Goal: Task Accomplishment & Management: Manage account settings

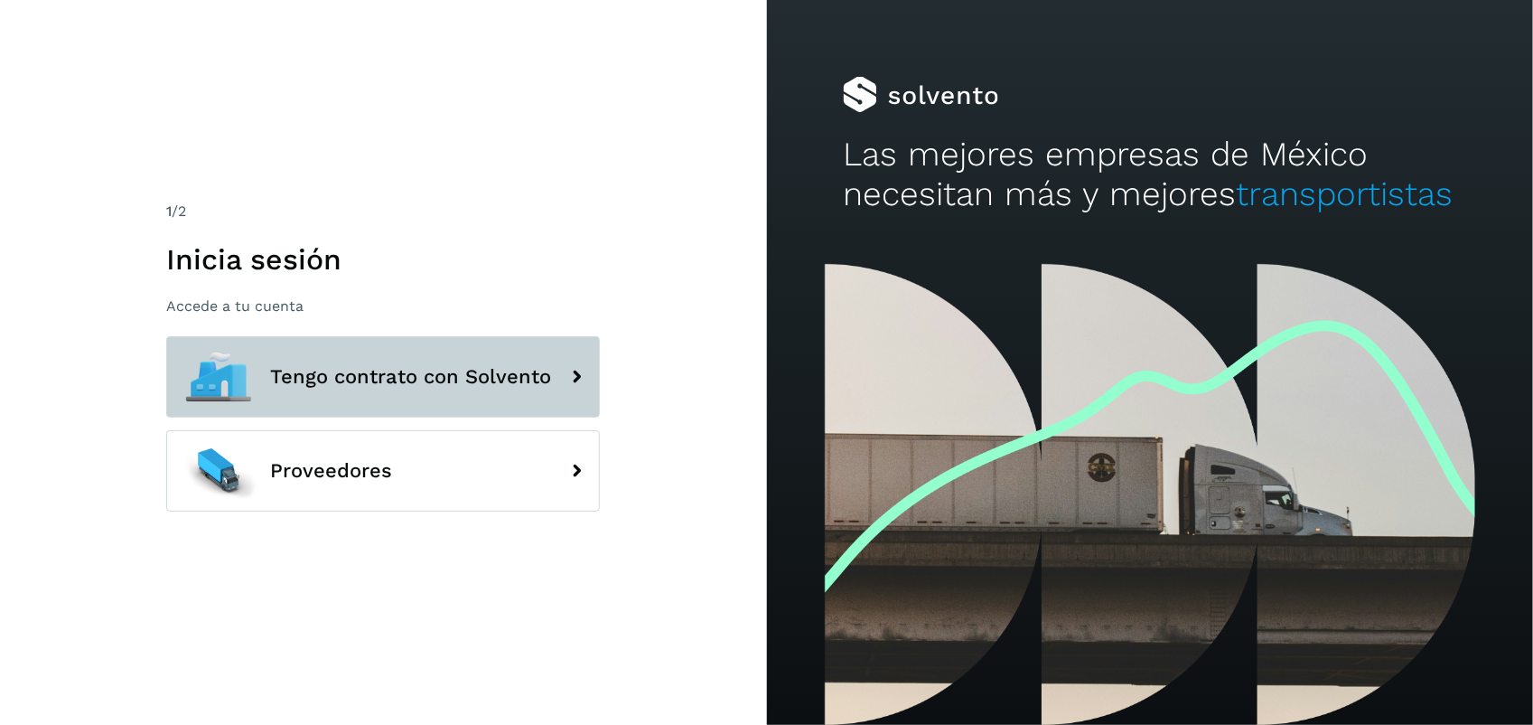
click at [427, 368] on span "Tengo contrato con Solvento" at bounding box center [410, 377] width 281 height 22
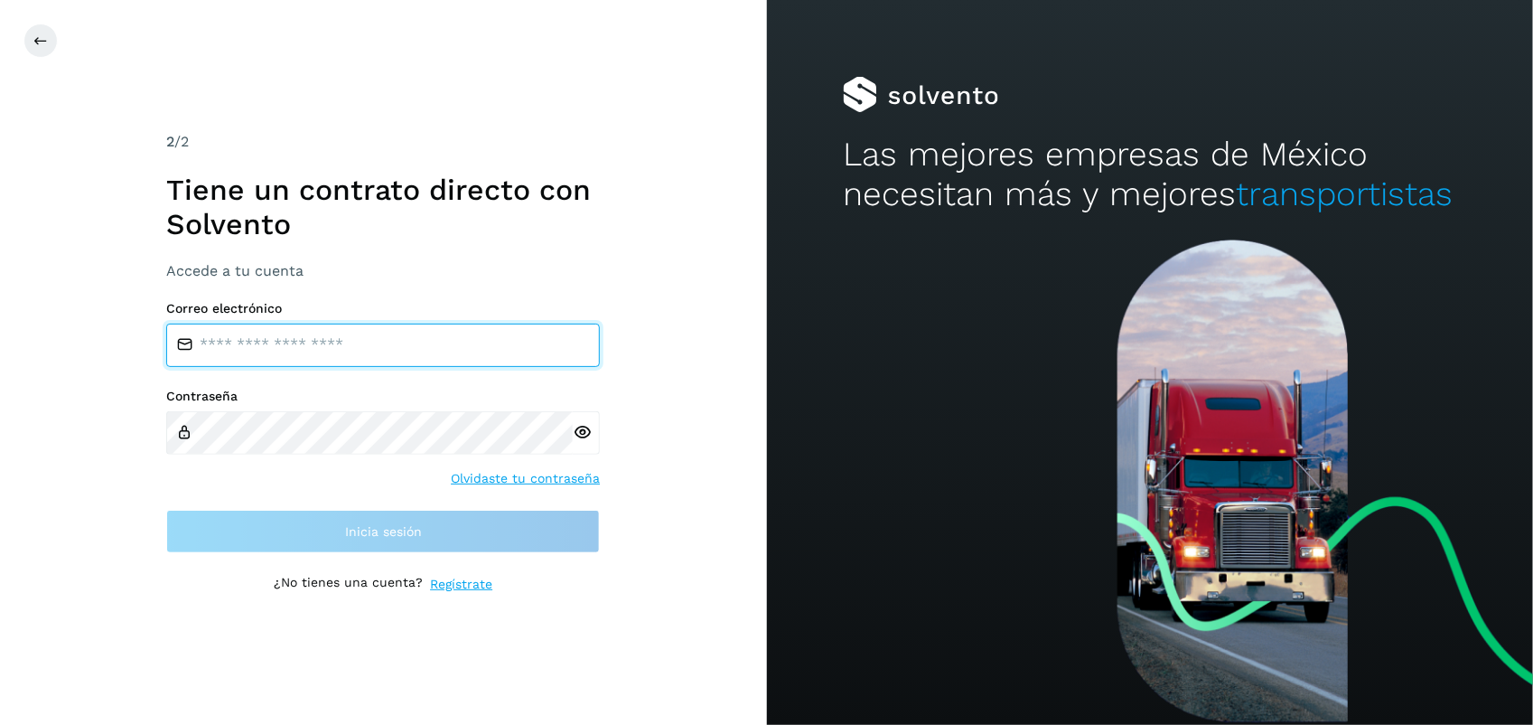
type input "**********"
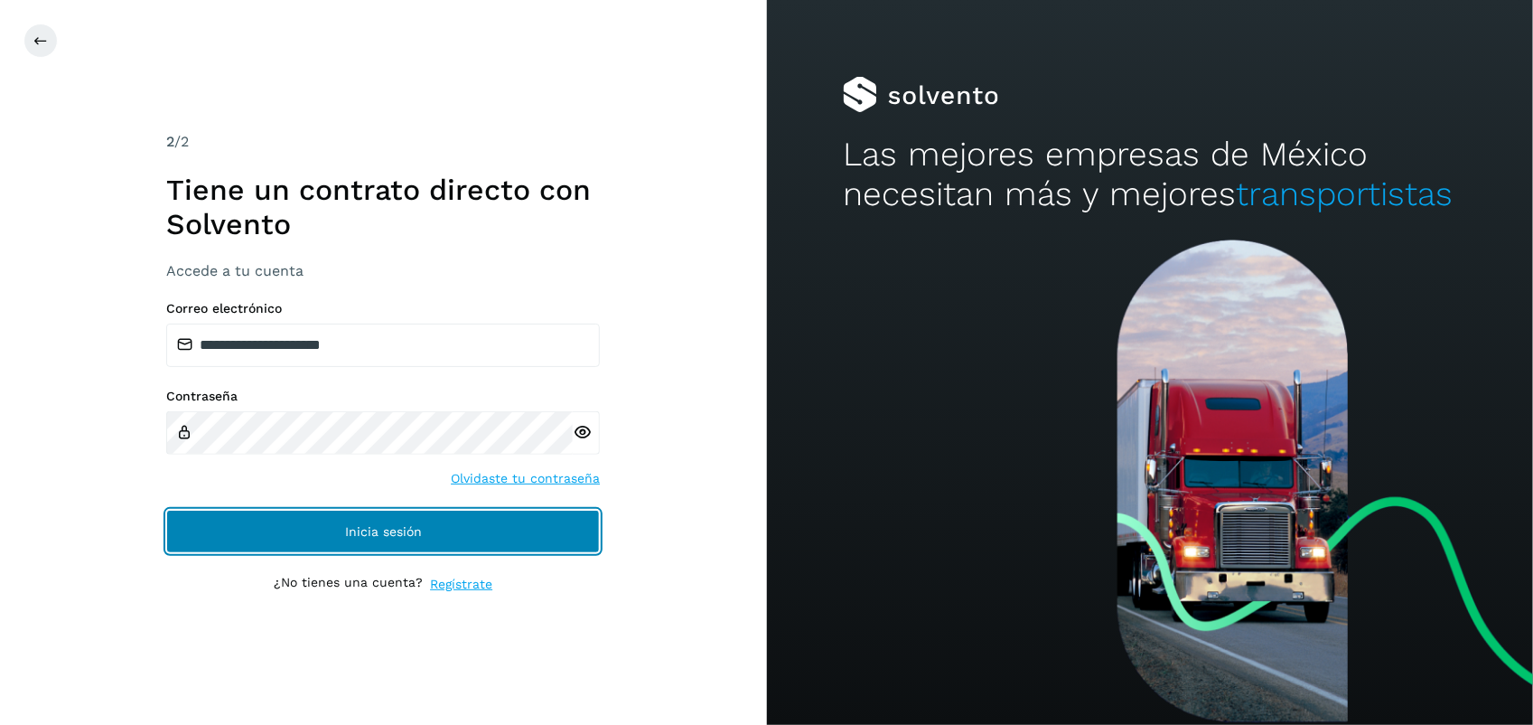
click at [295, 534] on button "Inicia sesión" at bounding box center [383, 531] width 434 height 43
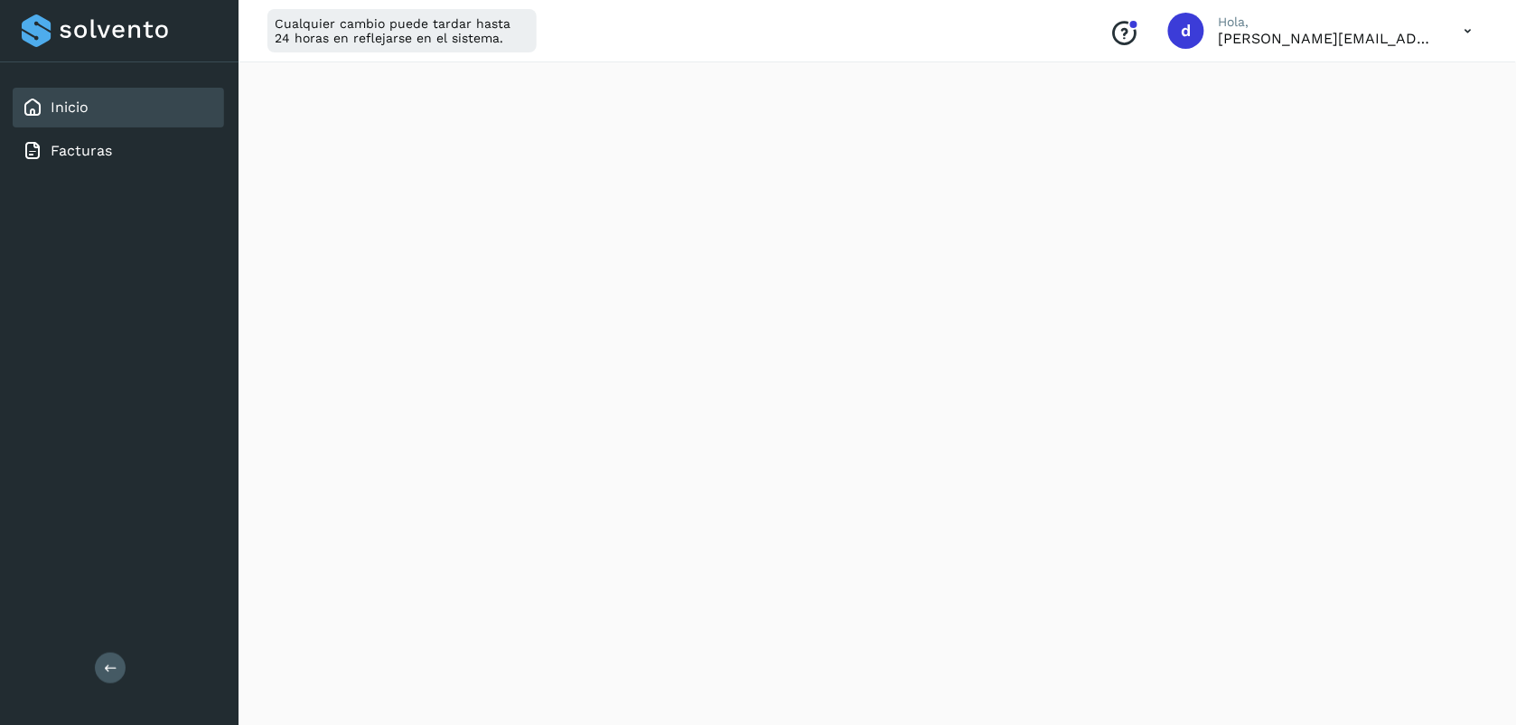
scroll to position [325, 0]
